Goal: Find contact information: Obtain details needed to contact an individual or organization

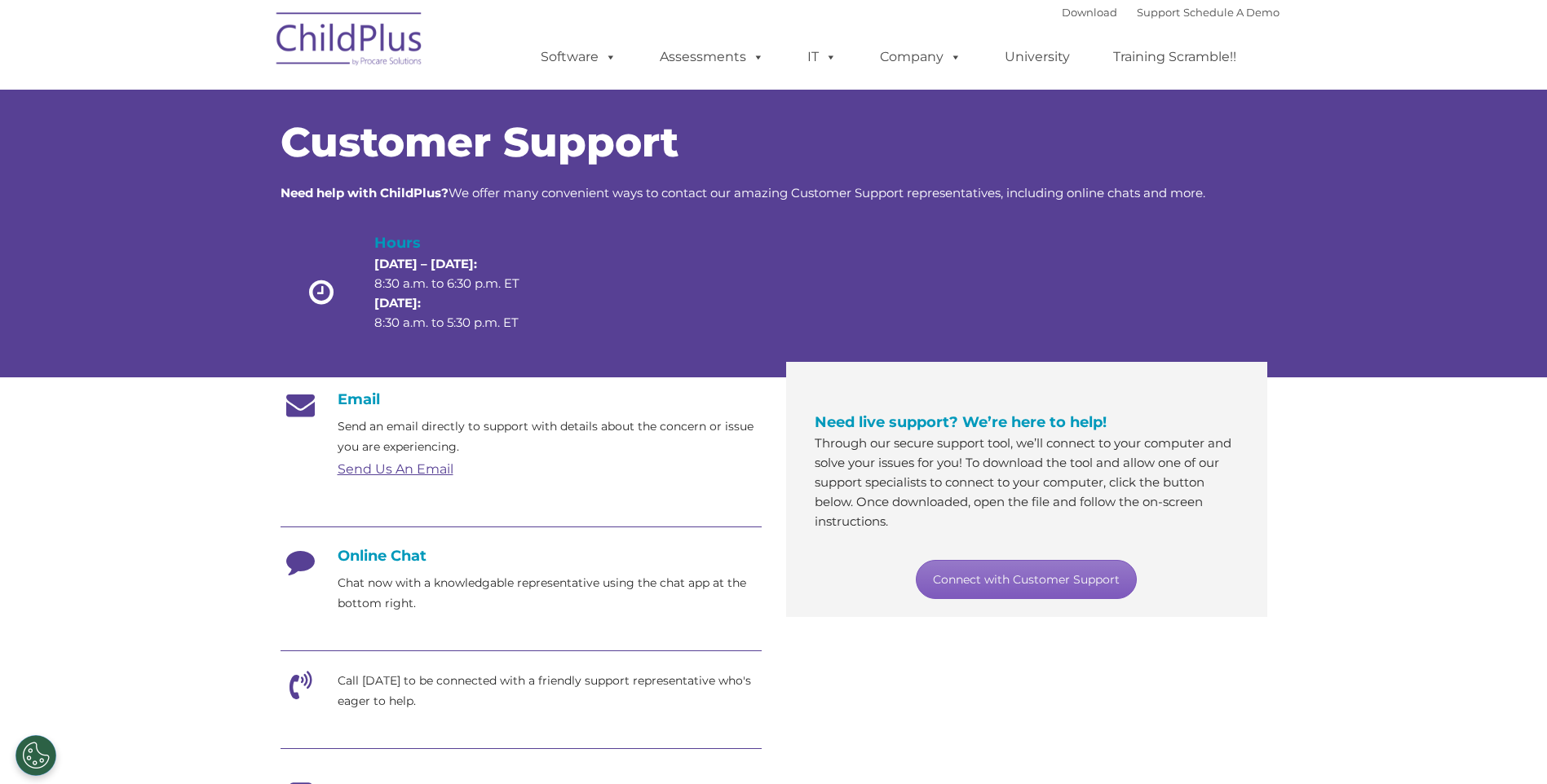
click at [1030, 567] on link "Connect with Customer Support" at bounding box center [1026, 579] width 221 height 39
click at [1447, 690] on section "Customer Support Need help with ChildPlus? We offer many convenient ways to con…" at bounding box center [774, 628] width 1547 height 1257
click at [994, 576] on link "Connect with Customer Support" at bounding box center [1026, 579] width 221 height 39
click at [1356, 409] on section "Customer Support Need help with ChildPlus? We offer many convenient ways to con…" at bounding box center [774, 628] width 1547 height 1257
click at [1139, 10] on link "Support" at bounding box center [1158, 12] width 43 height 13
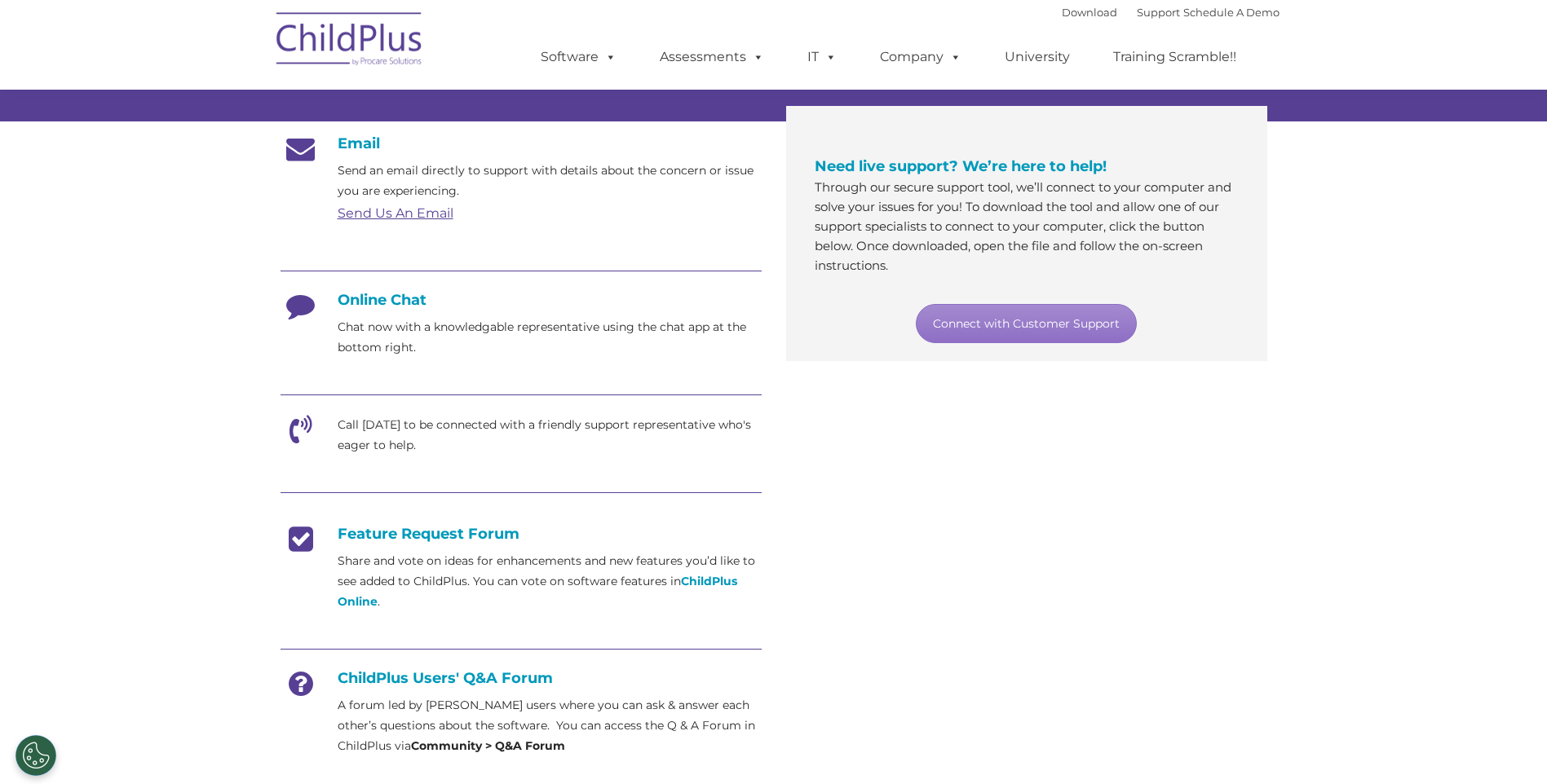
scroll to position [266, 0]
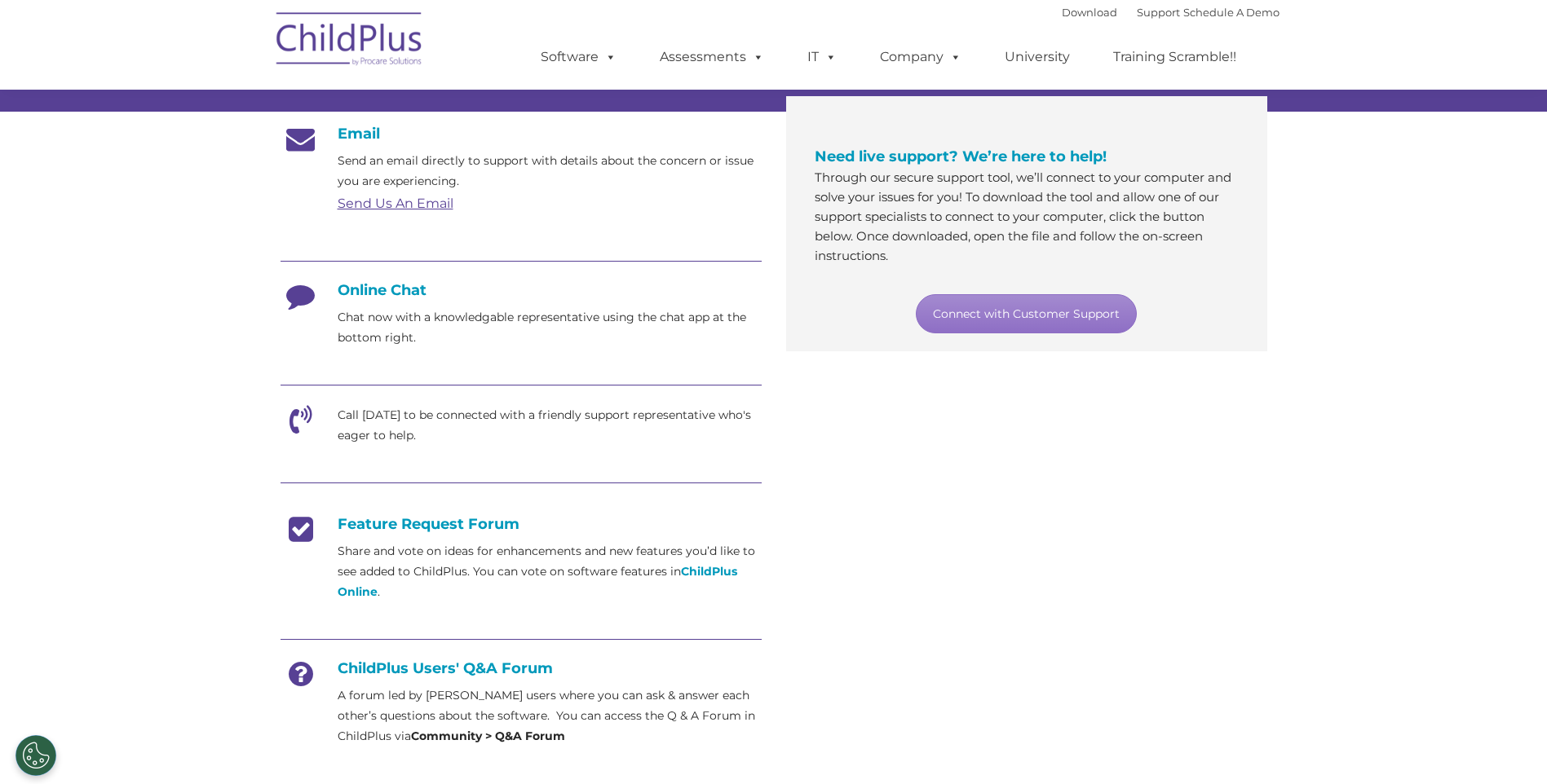
click at [309, 299] on icon at bounding box center [300, 301] width 41 height 41
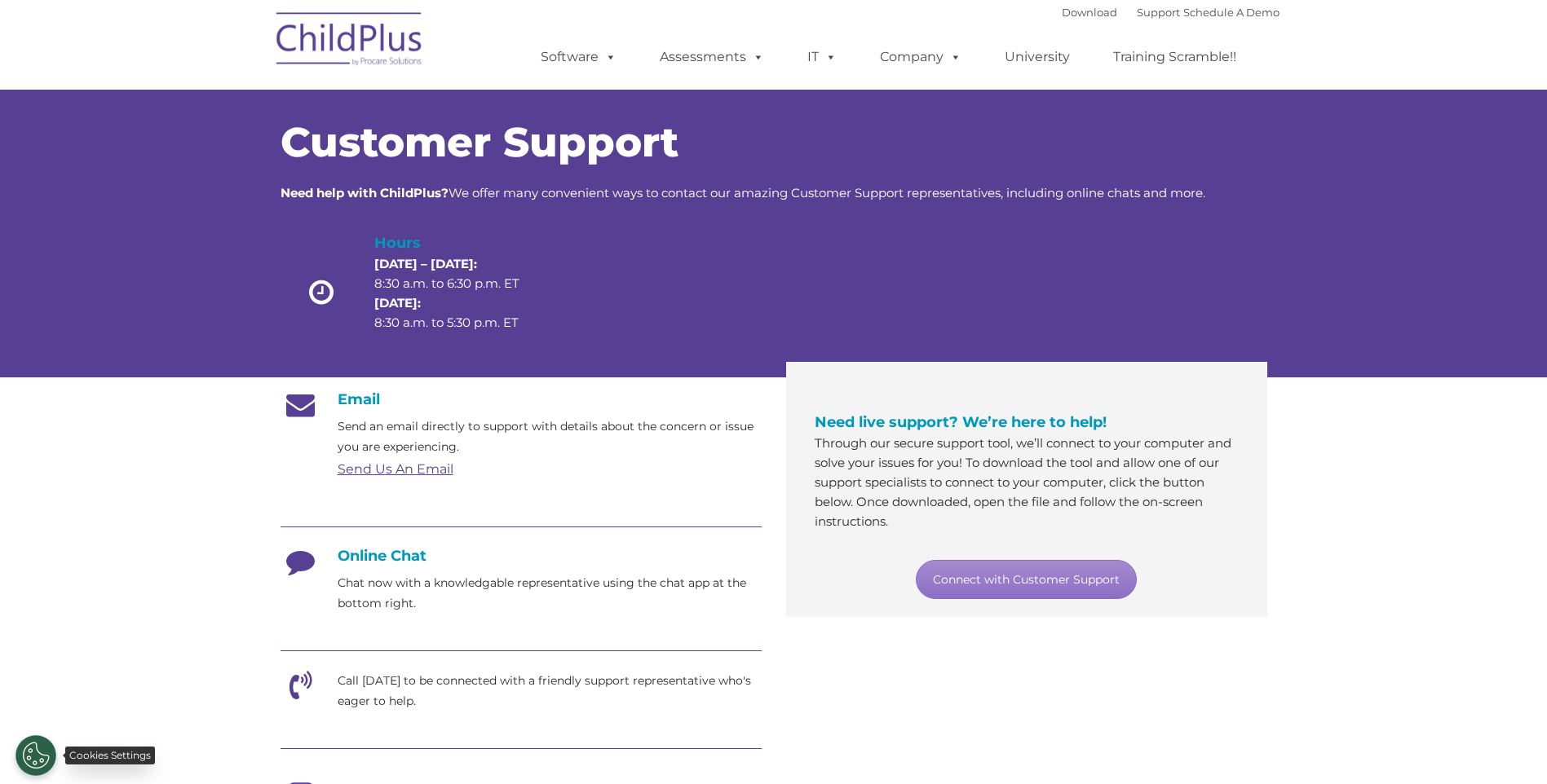
click at [35, 755] on button "Cookies Settings" at bounding box center [36, 755] width 41 height 41
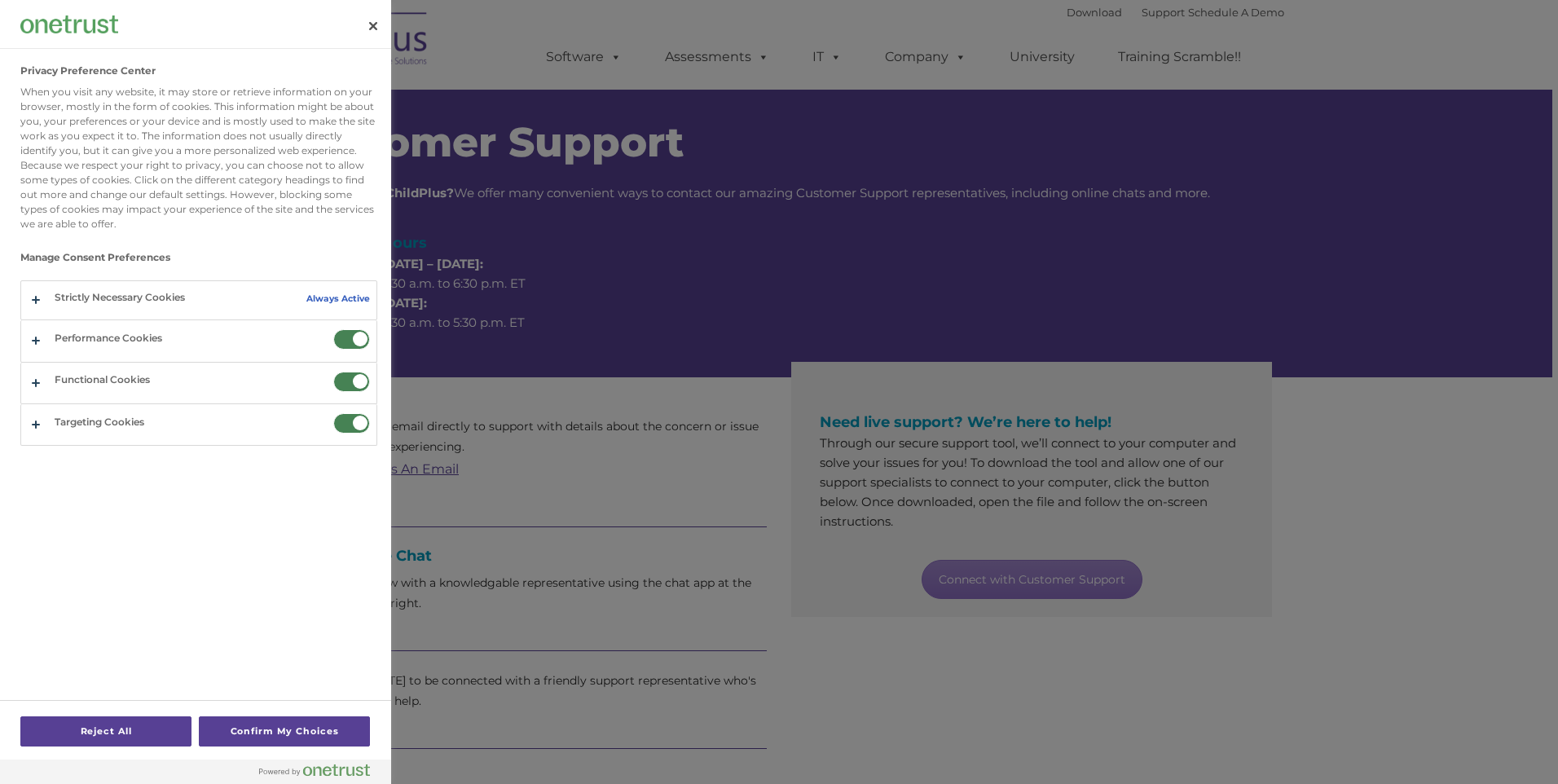
click at [848, 694] on div at bounding box center [779, 392] width 1558 height 784
click at [374, 23] on button "Close" at bounding box center [372, 26] width 36 height 36
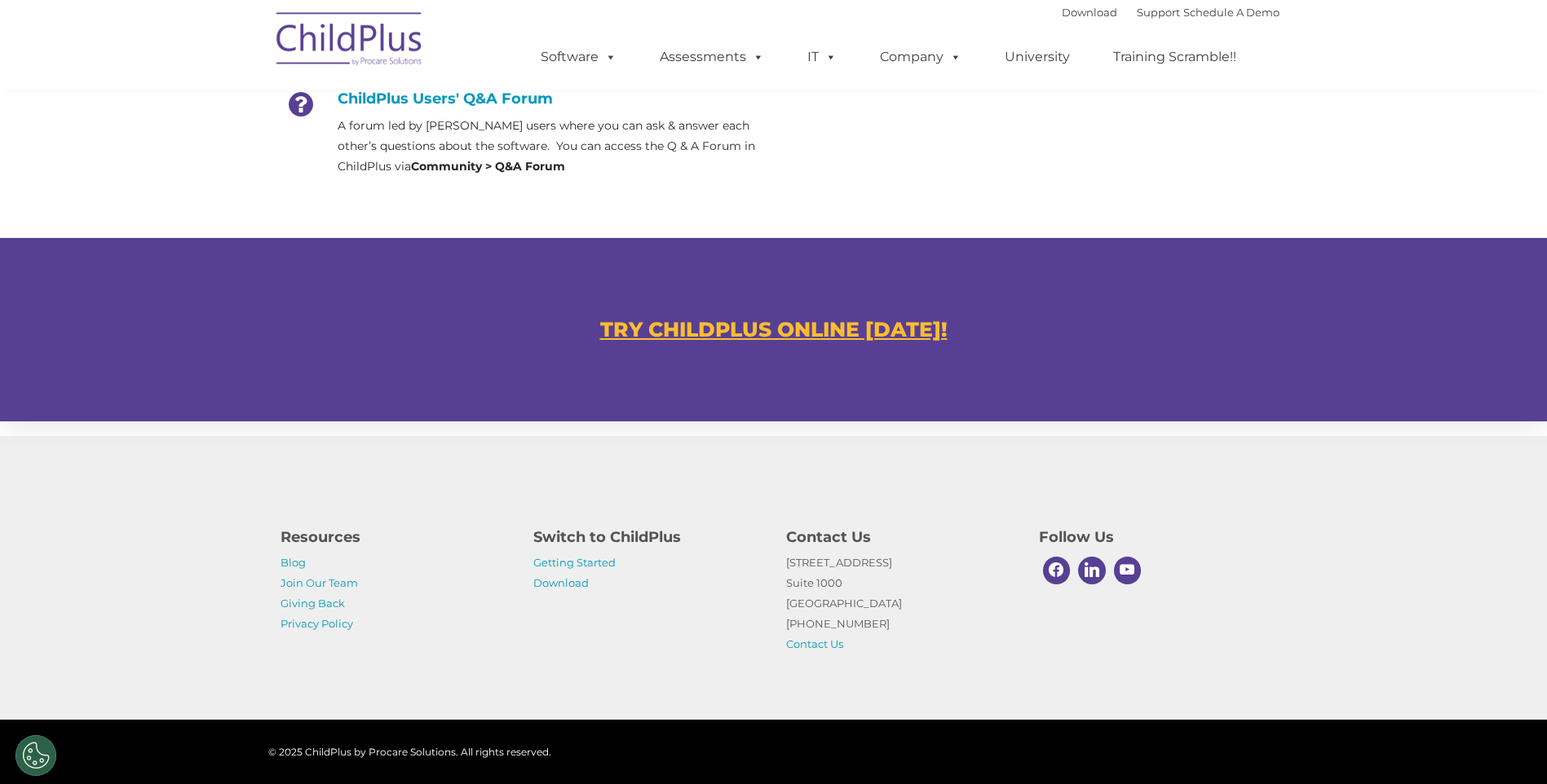
scroll to position [845, 0]
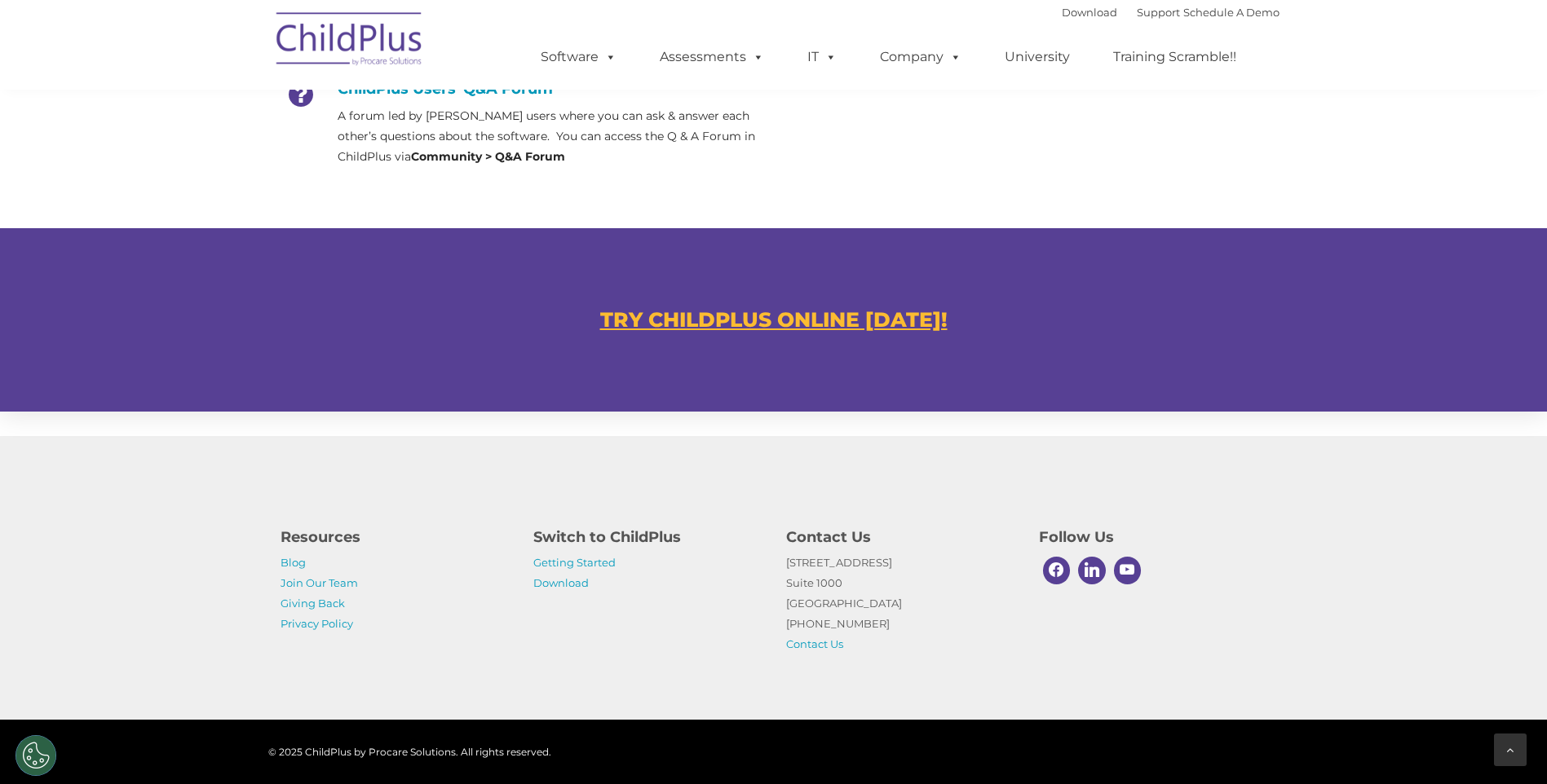
click at [1512, 750] on icon at bounding box center [1510, 749] width 7 height 12
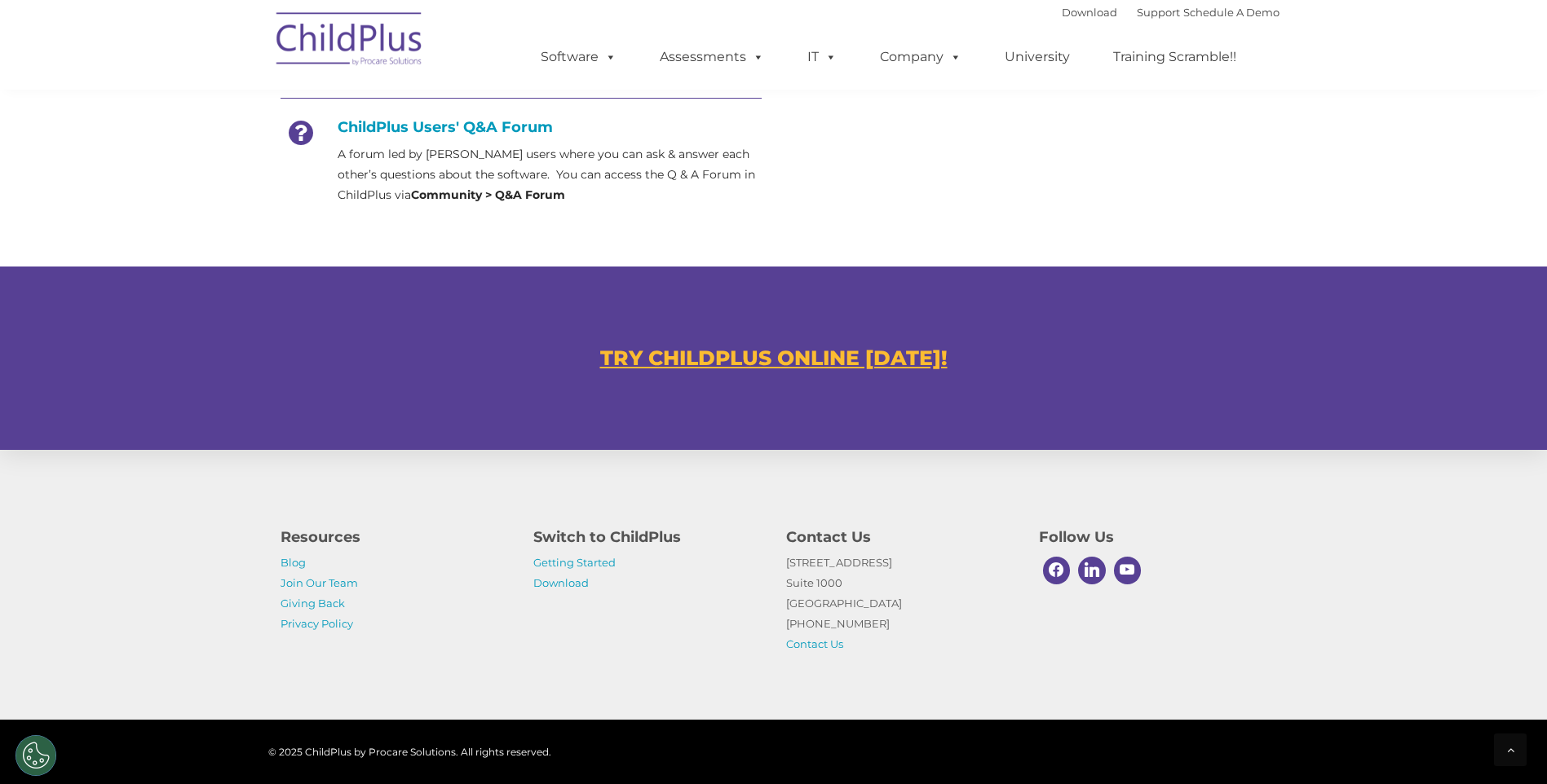
scroll to position [833, 0]
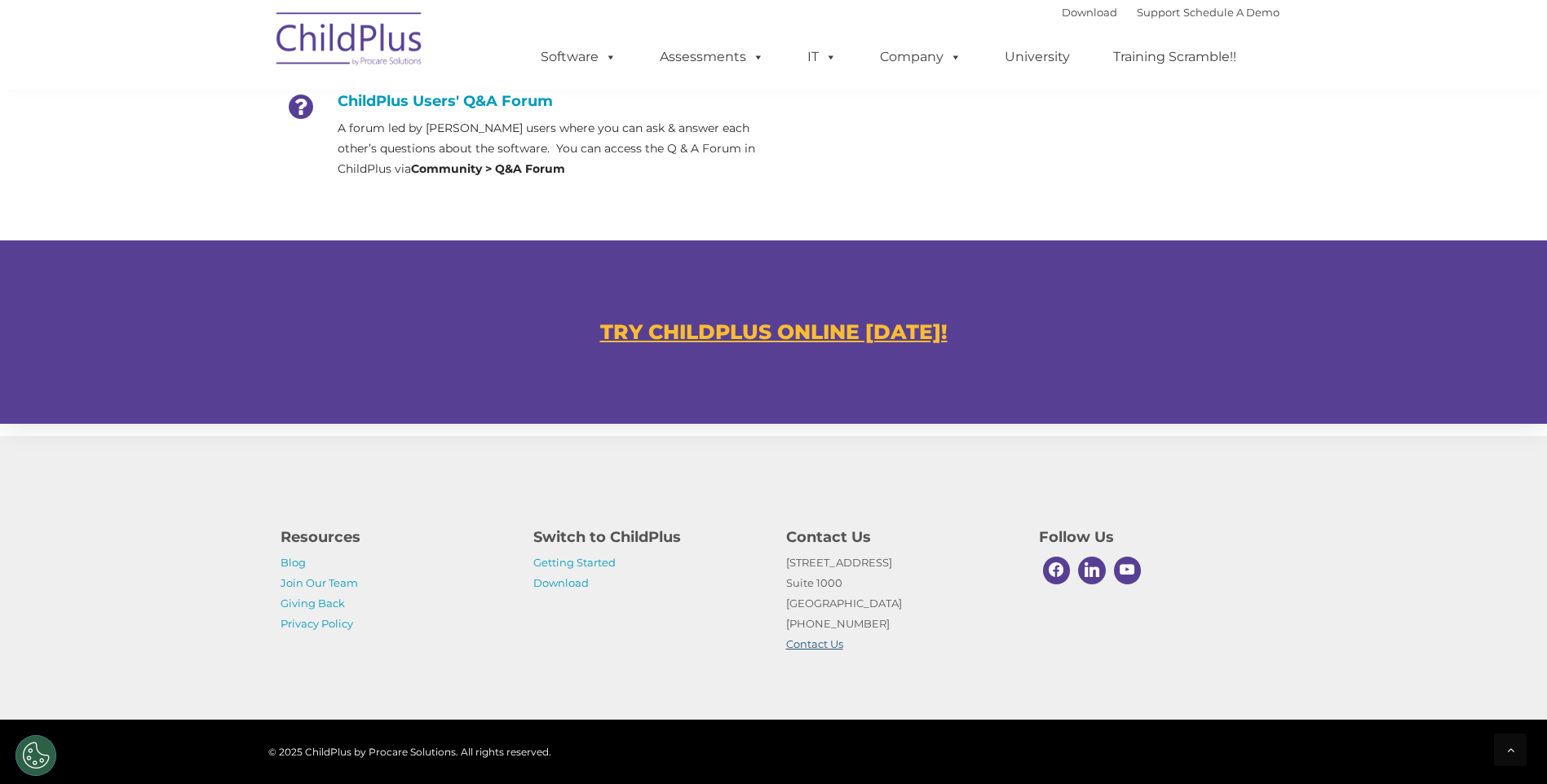
click at [807, 643] on link "Contact Us" at bounding box center [815, 643] width 58 height 13
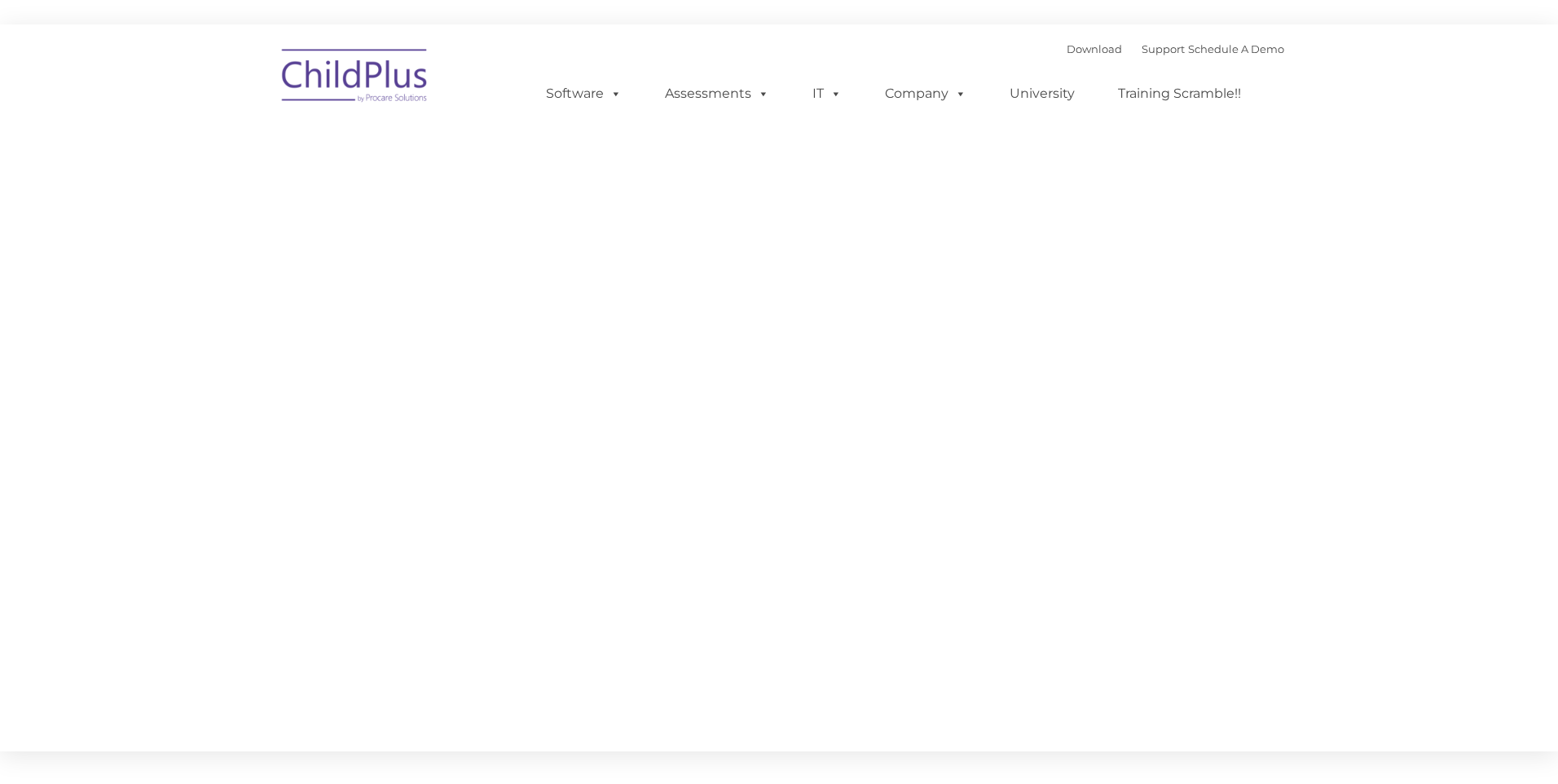
type input ""
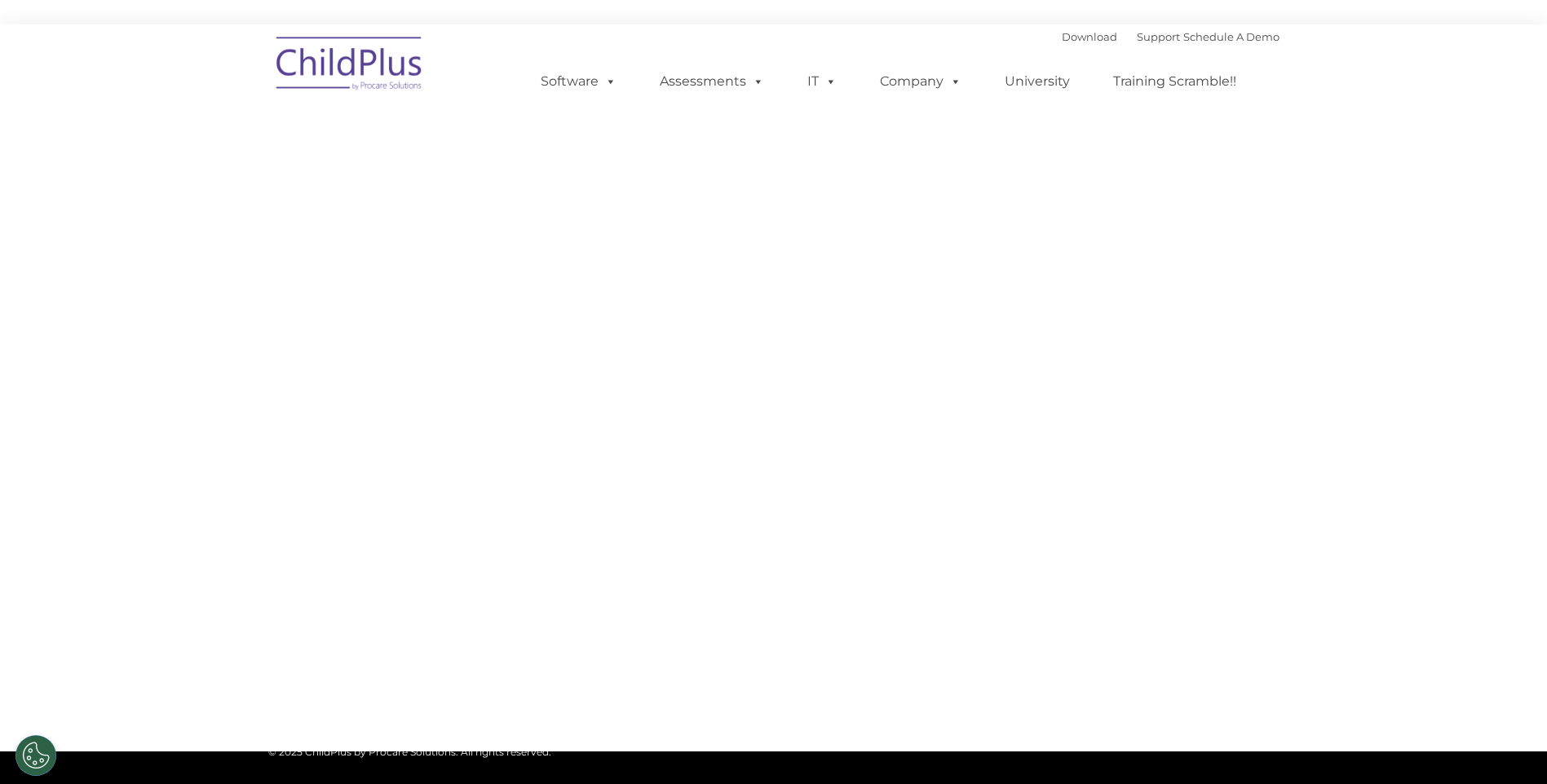
select select "MEDIUM"
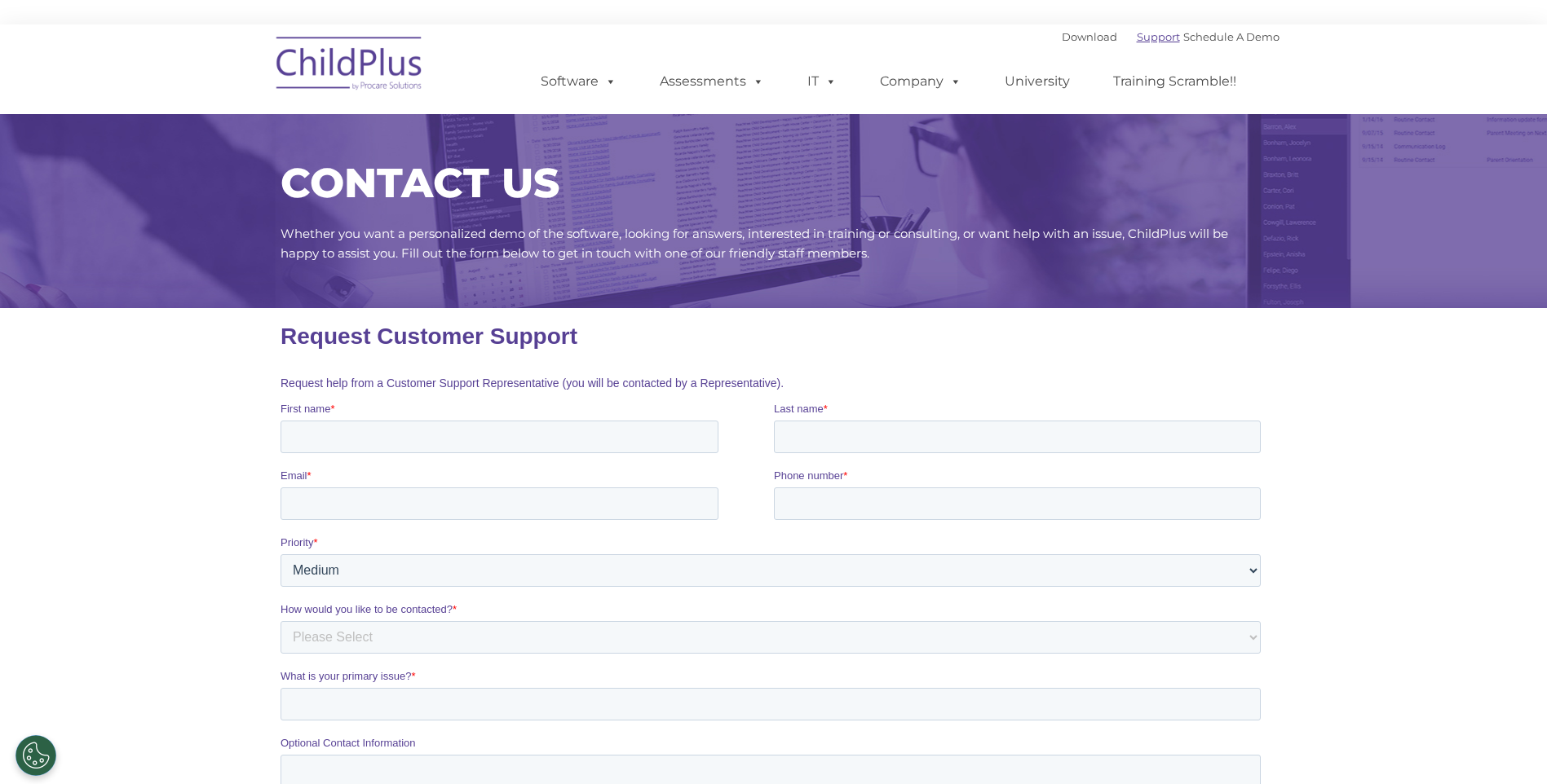
click at [1137, 37] on link "Support" at bounding box center [1158, 37] width 43 height 13
